Goal: Task Accomplishment & Management: Complete application form

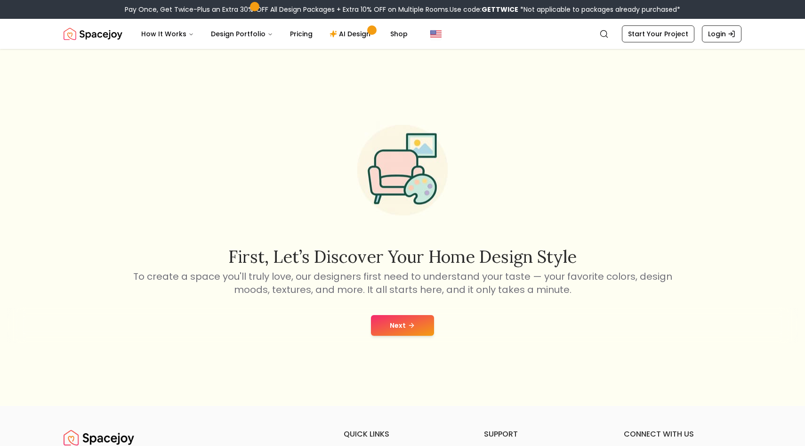
click at [407, 328] on button "Next" at bounding box center [402, 325] width 63 height 21
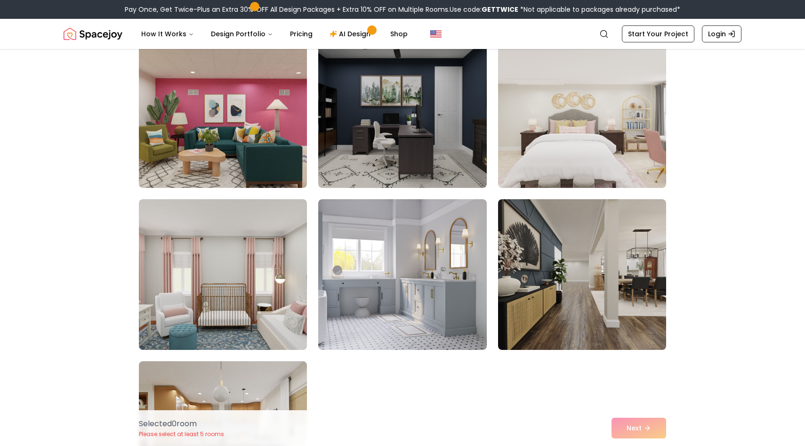
scroll to position [5113, 0]
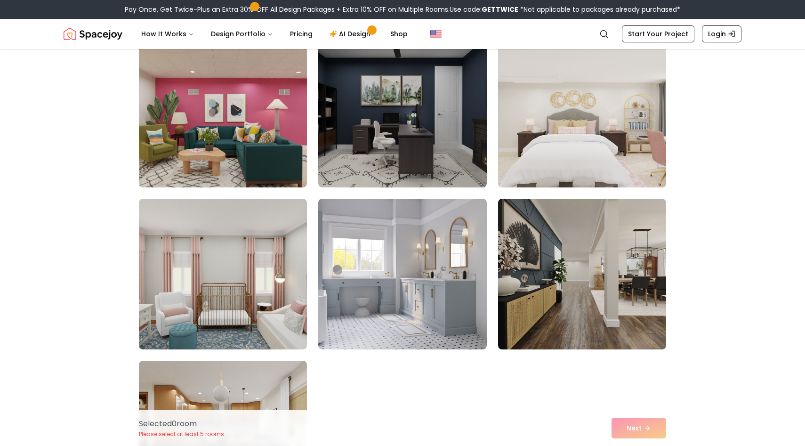
click at [628, 169] on img at bounding box center [582, 112] width 177 height 158
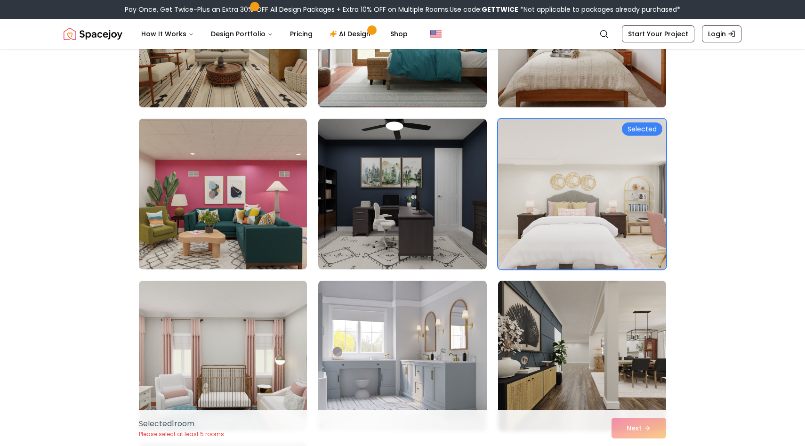
scroll to position [5028, 0]
